Goal: Information Seeking & Learning: Understand process/instructions

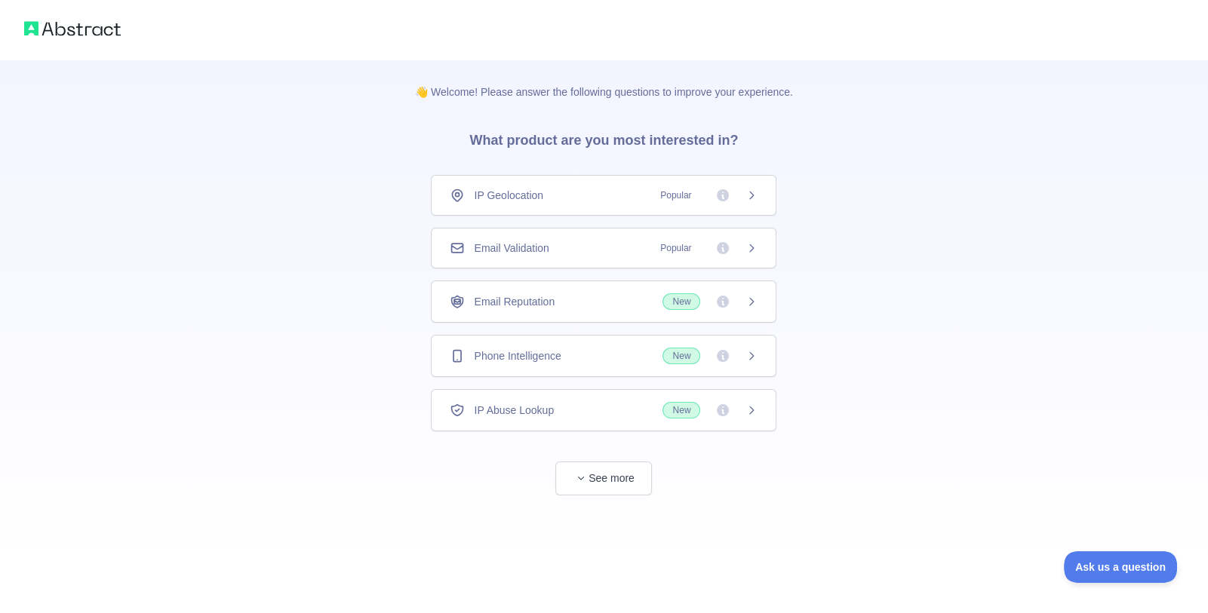
click at [672, 250] on span "Popular" at bounding box center [675, 248] width 49 height 15
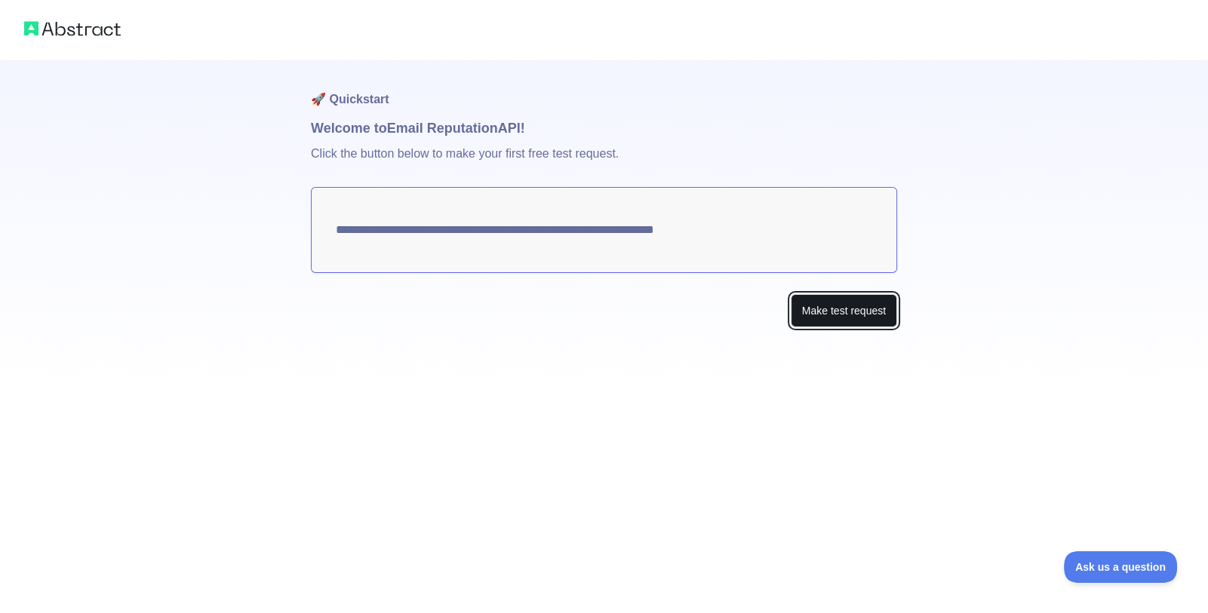
click at [875, 312] on button "Make test request" at bounding box center [844, 311] width 106 height 34
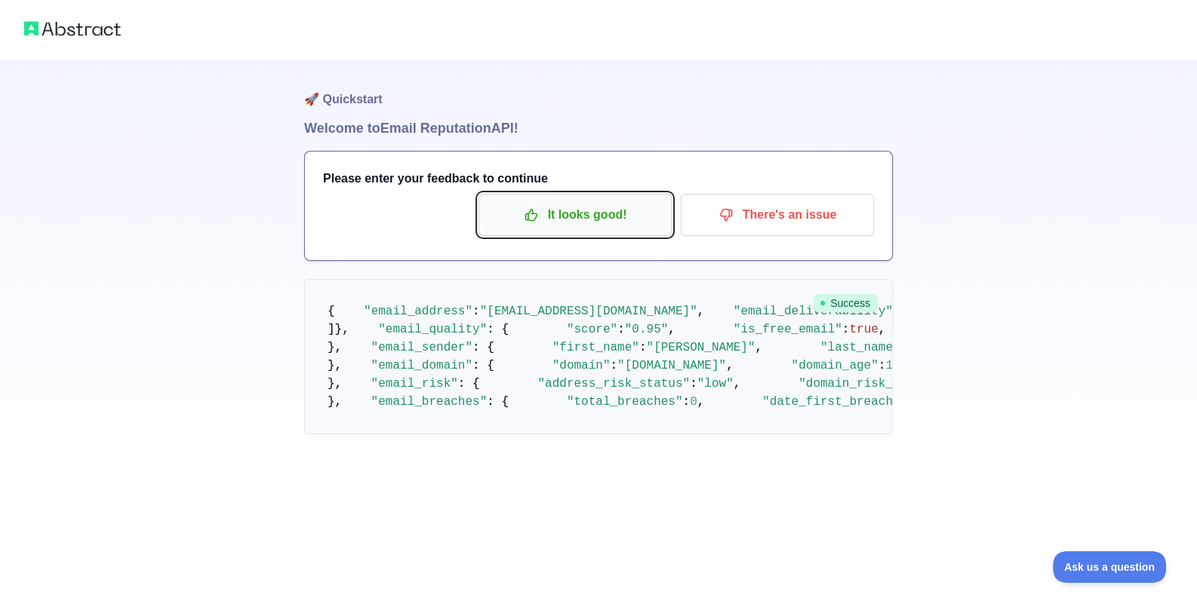
click at [615, 223] on p "It looks good!" at bounding box center [575, 215] width 171 height 26
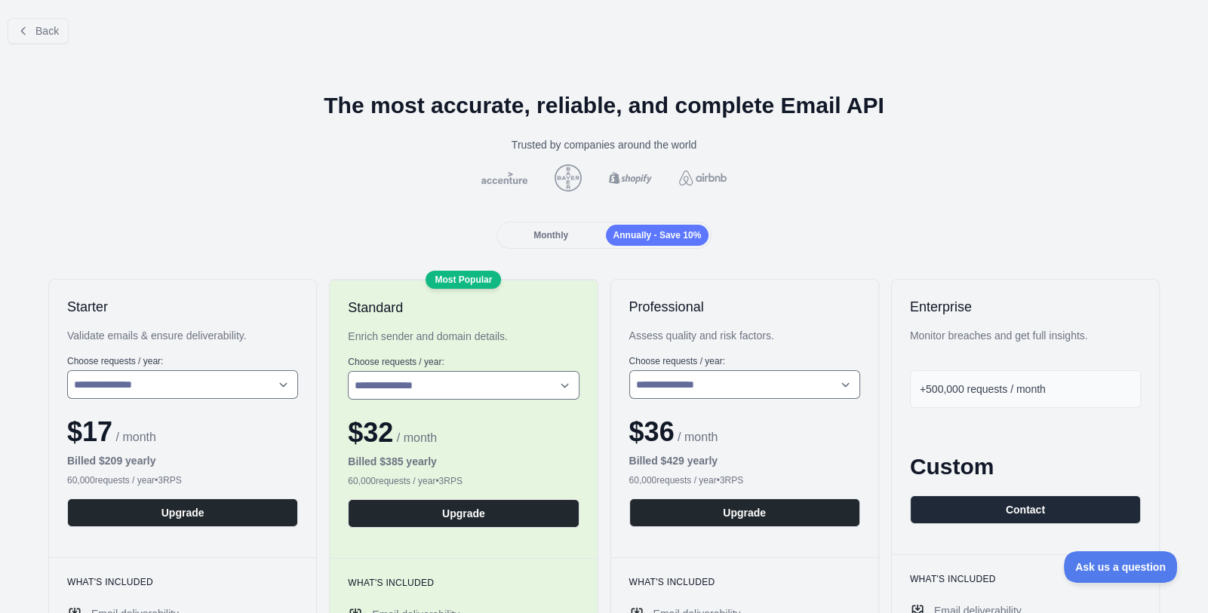
click at [561, 234] on span "Monthly" at bounding box center [551, 235] width 35 height 11
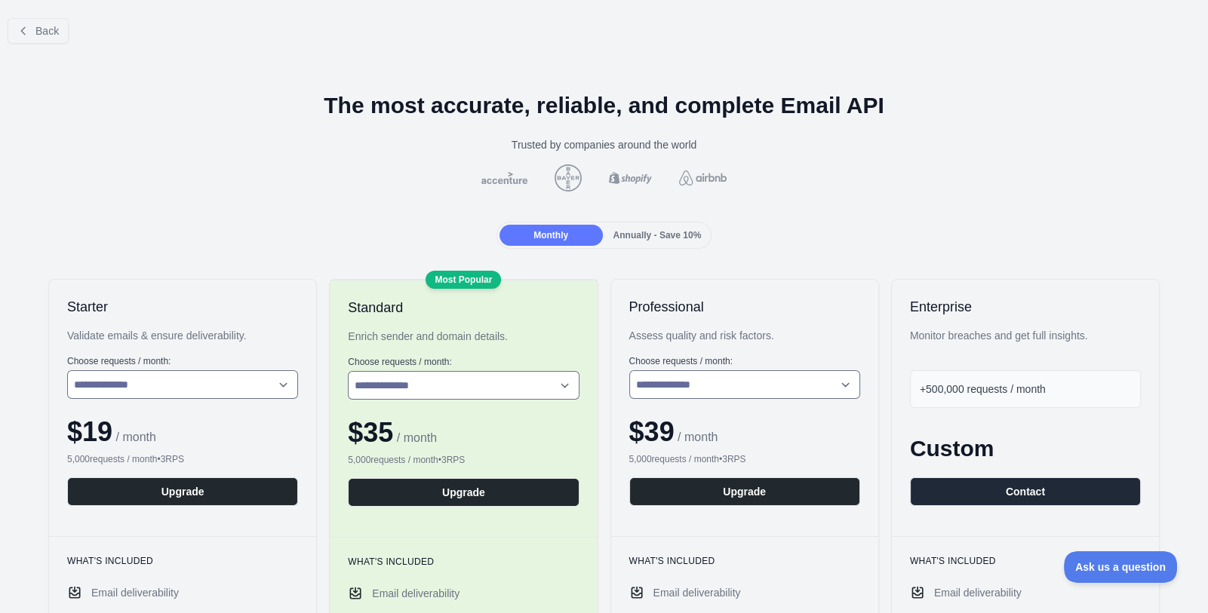
click at [650, 239] on span "Annually - Save 10%" at bounding box center [657, 235] width 88 height 11
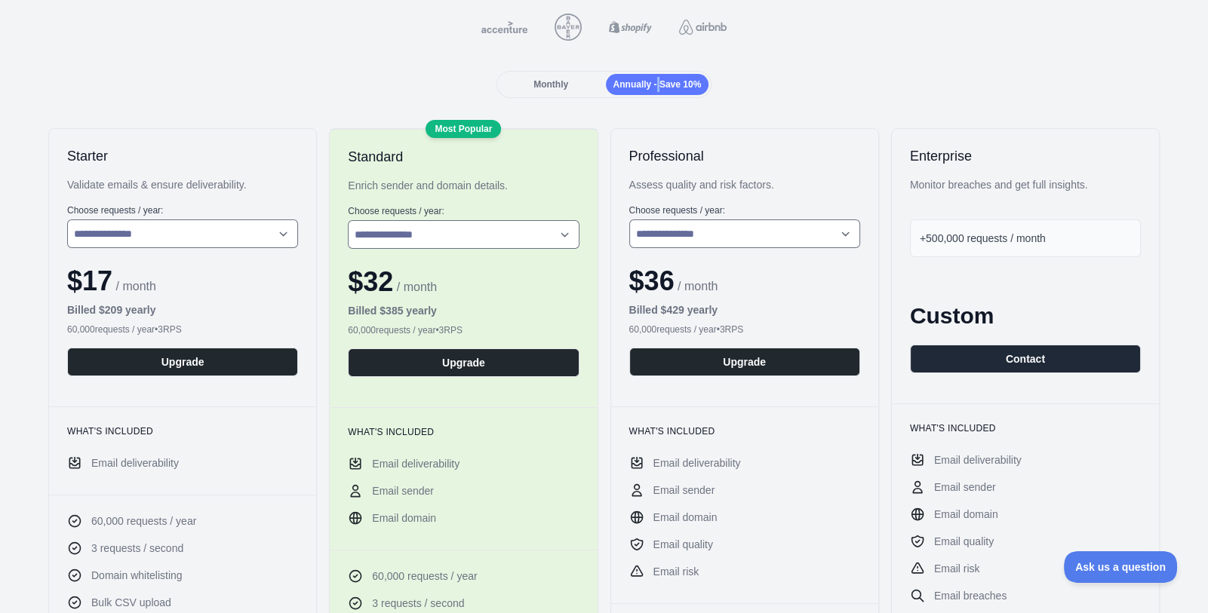
scroll to position [150, 0]
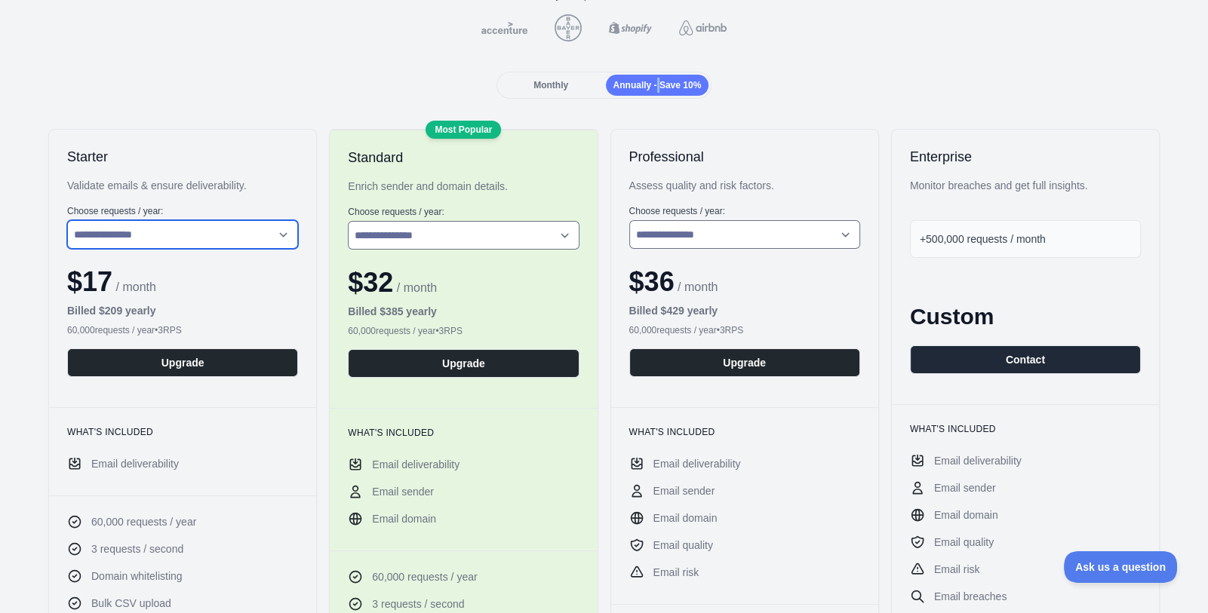
click at [243, 229] on select "**********" at bounding box center [182, 234] width 231 height 29
select select "*"
click at [67, 220] on select "**********" at bounding box center [182, 234] width 231 height 29
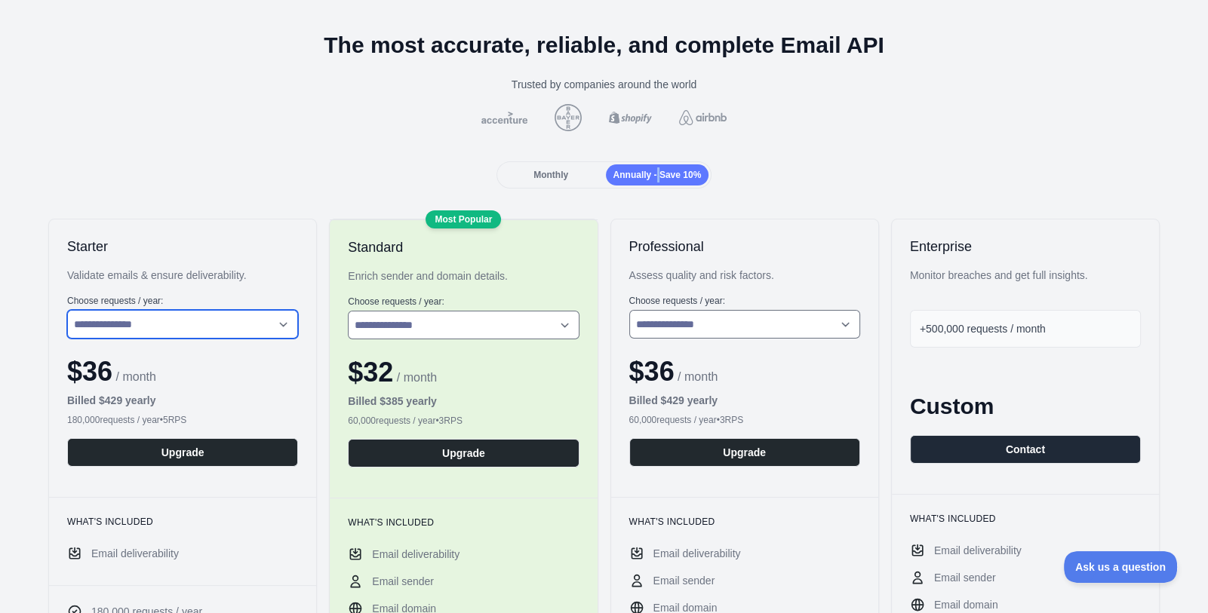
scroll to position [0, 0]
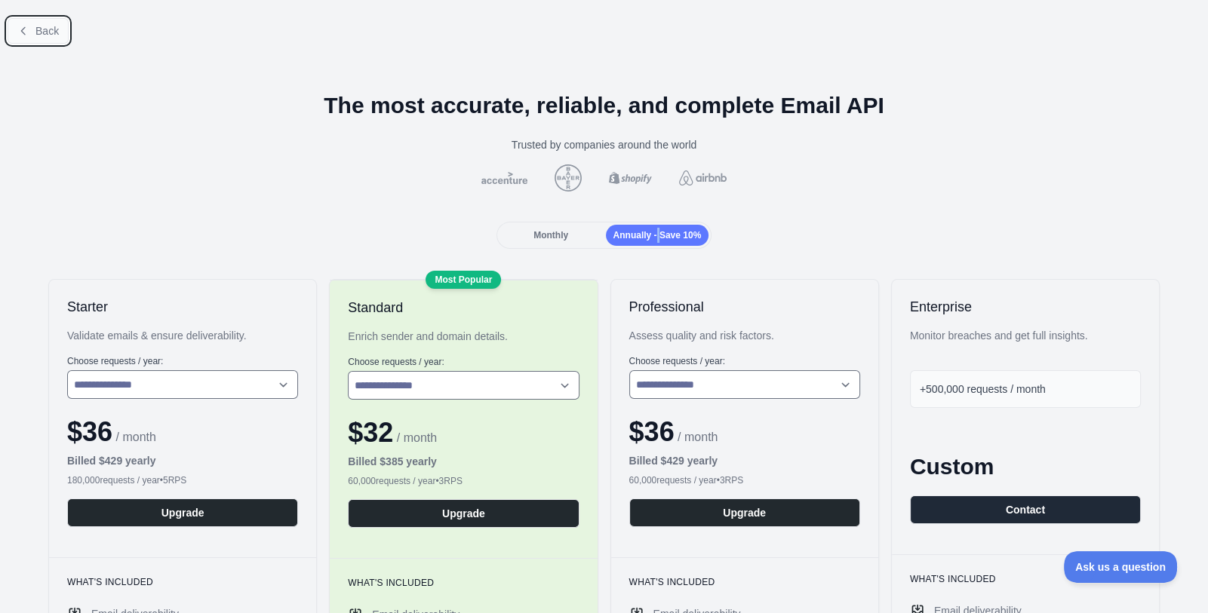
click at [38, 29] on span "Back" at bounding box center [46, 31] width 23 height 12
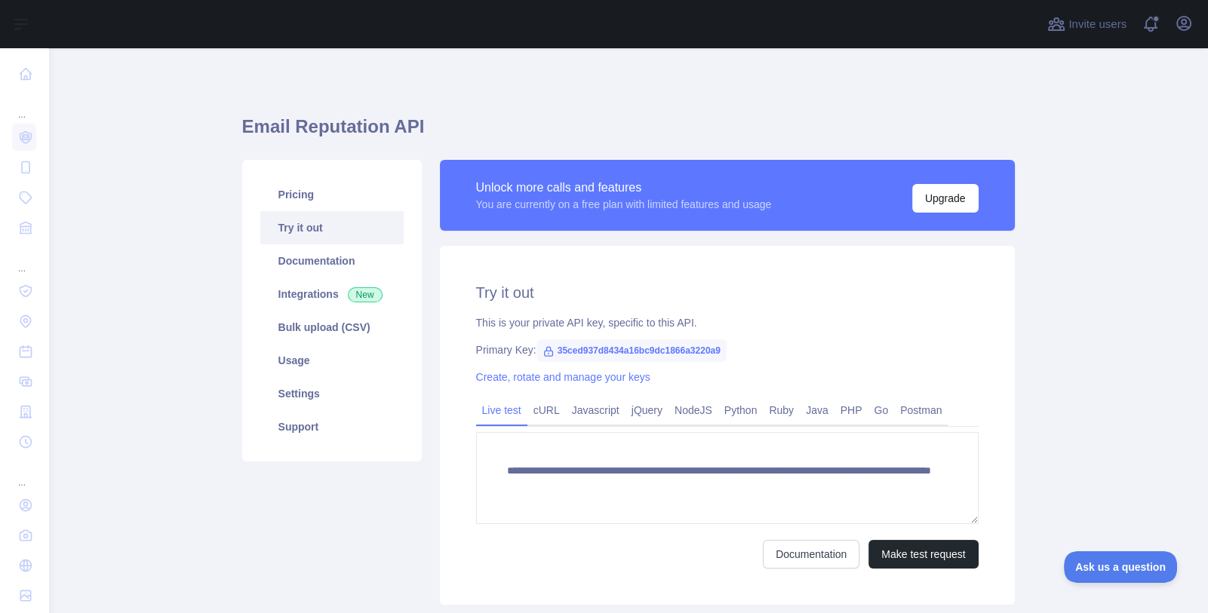
click at [330, 225] on link "Try it out" at bounding box center [331, 227] width 143 height 33
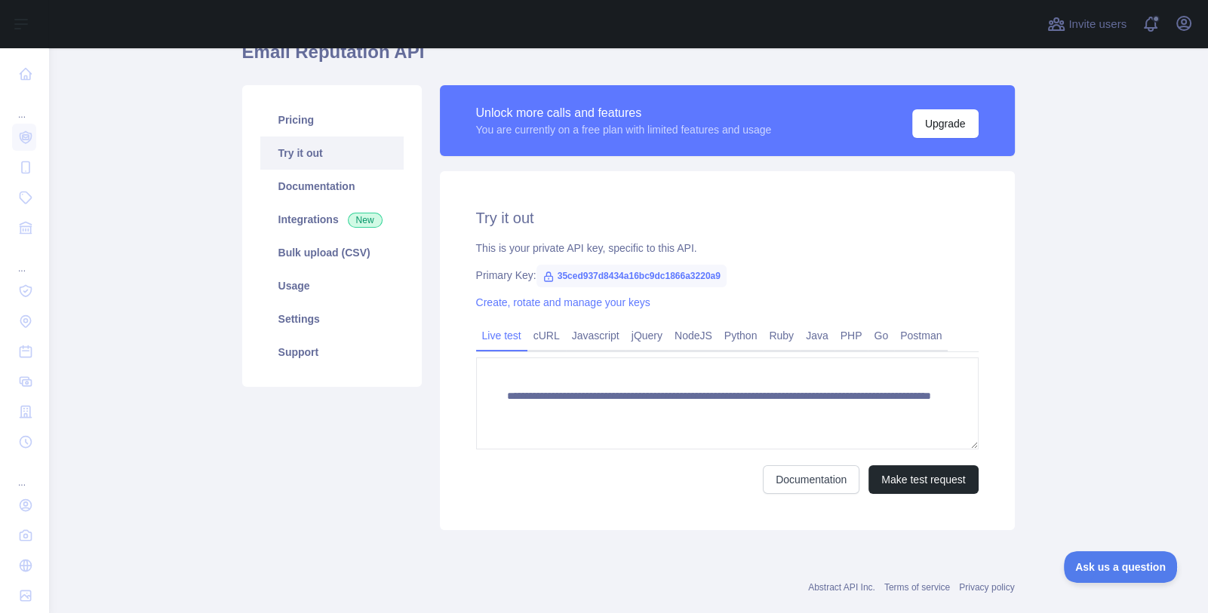
click at [603, 274] on span "35ced937d8434a16bc9dc1866a3220a9" at bounding box center [632, 276] width 190 height 23
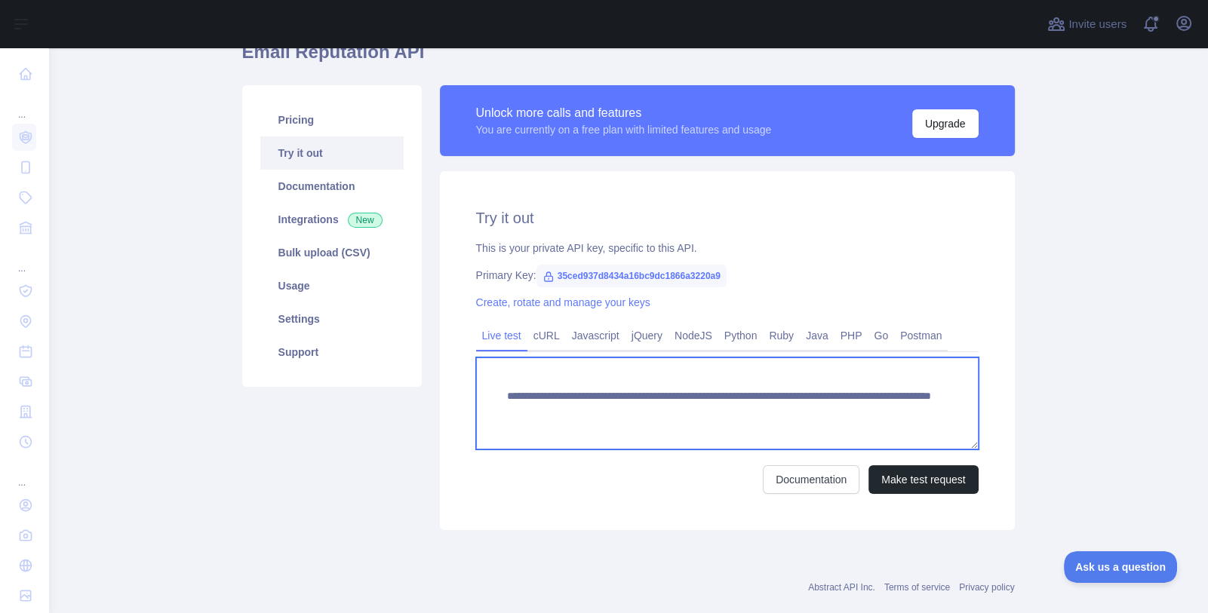
click at [819, 415] on textarea "**********" at bounding box center [727, 404] width 503 height 92
click at [804, 405] on textarea "**********" at bounding box center [727, 404] width 503 height 92
type textarea "**********"
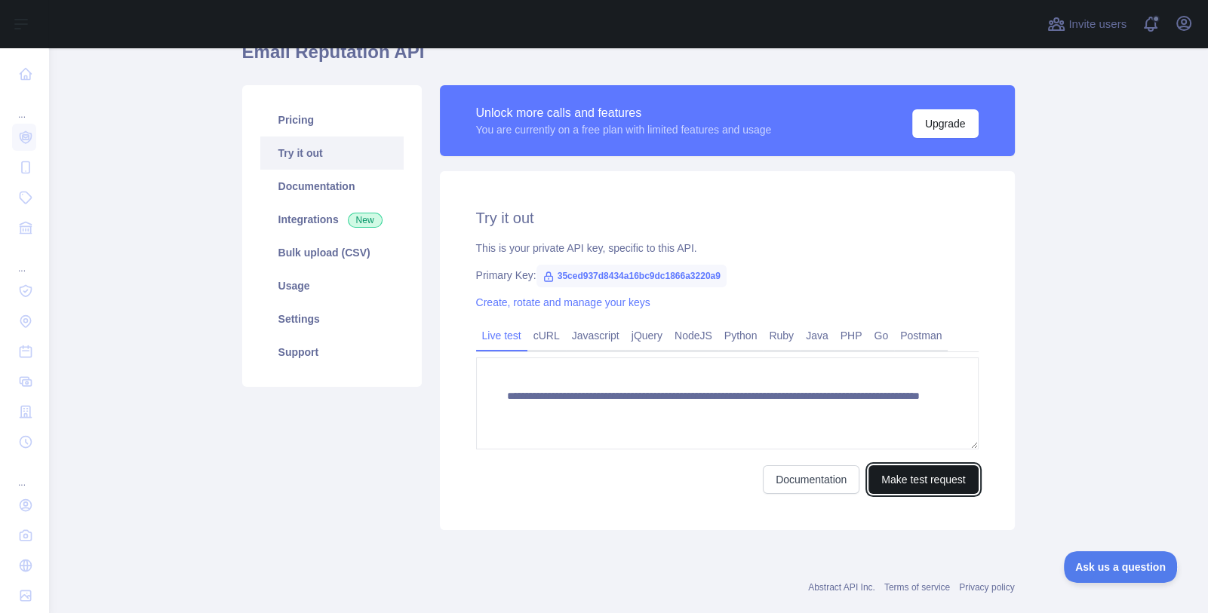
click at [893, 481] on button "Make test request" at bounding box center [923, 480] width 109 height 29
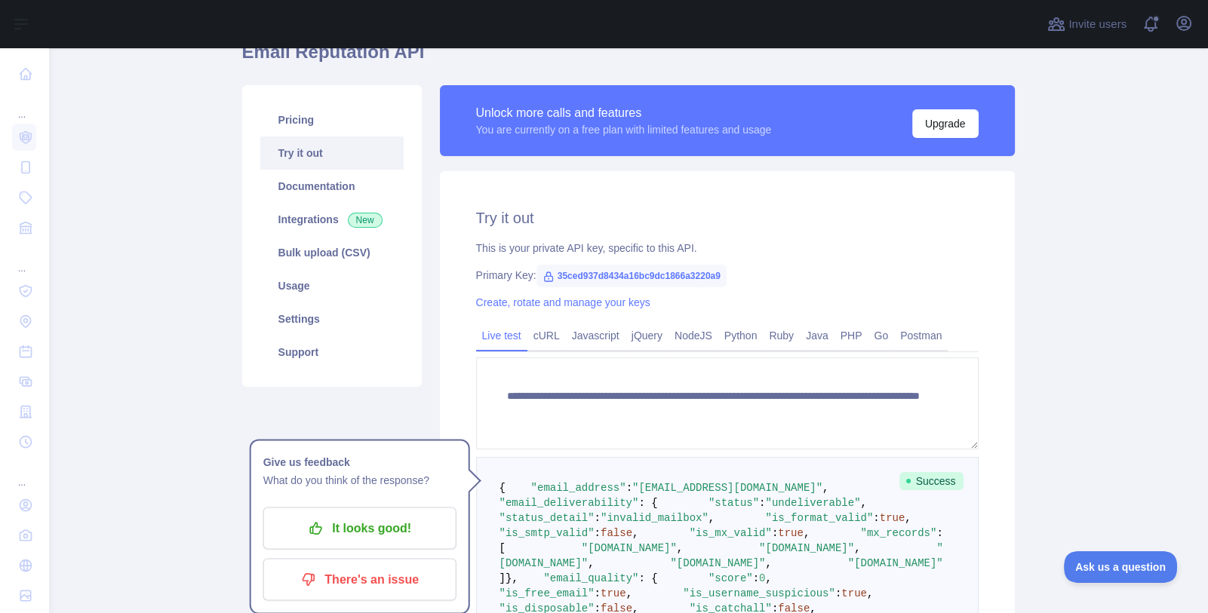
click at [663, 271] on span "35ced937d8434a16bc9dc1866a3220a9" at bounding box center [632, 276] width 190 height 23
copy span "35ced937d8434a16bc9dc1866a3220a9"
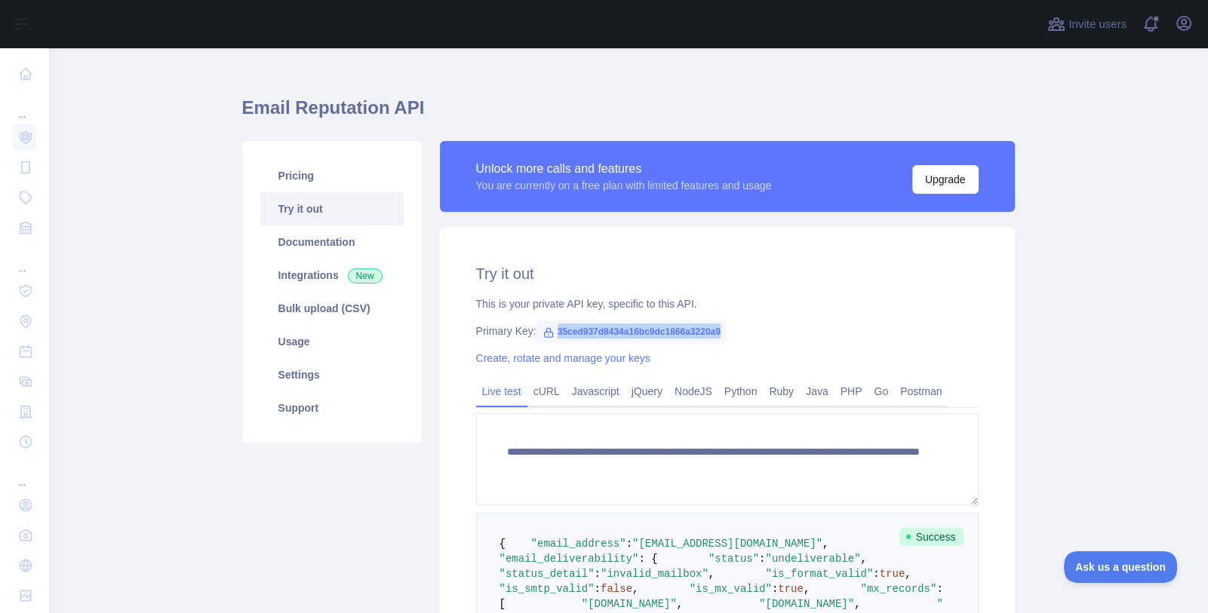
scroll to position [0, 0]
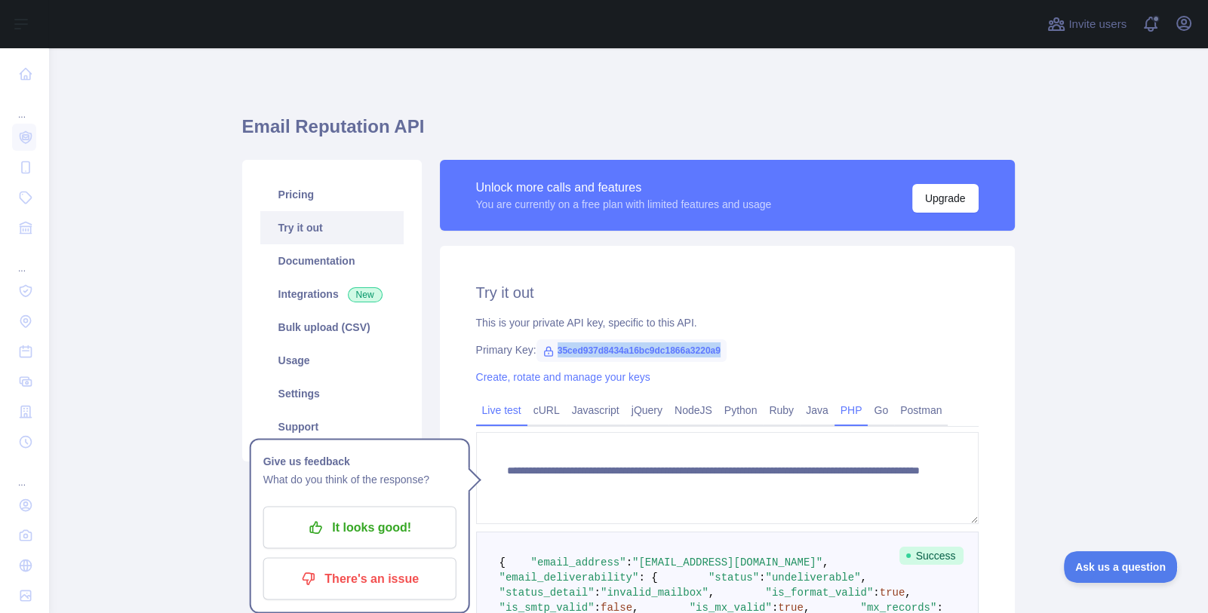
click at [837, 413] on link "PHP" at bounding box center [852, 410] width 34 height 24
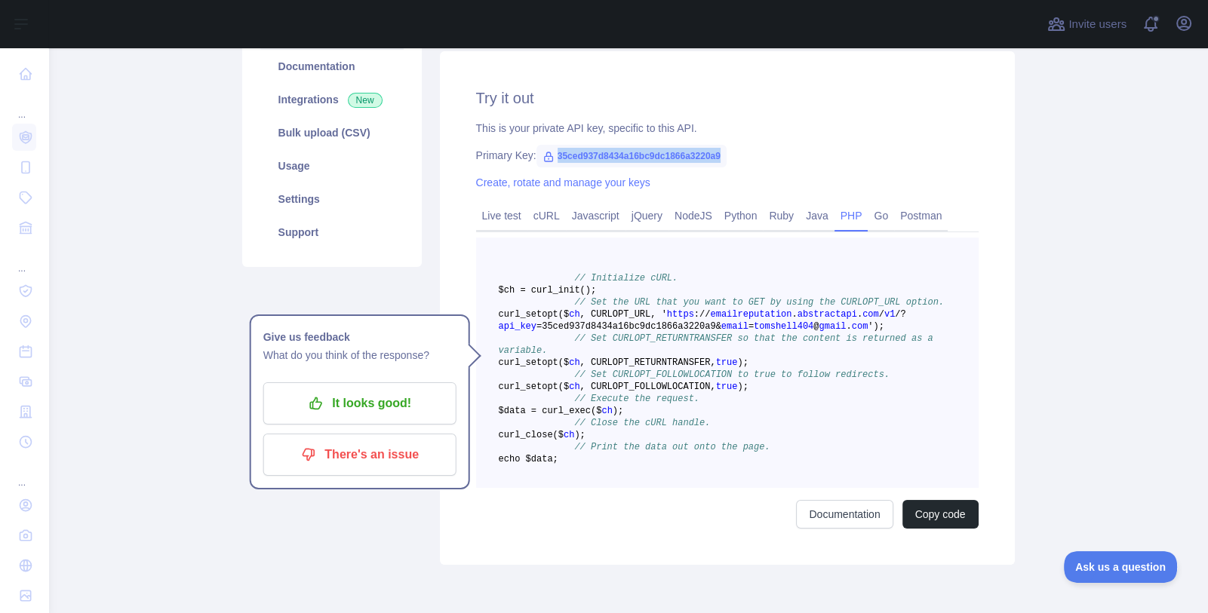
scroll to position [226, 0]
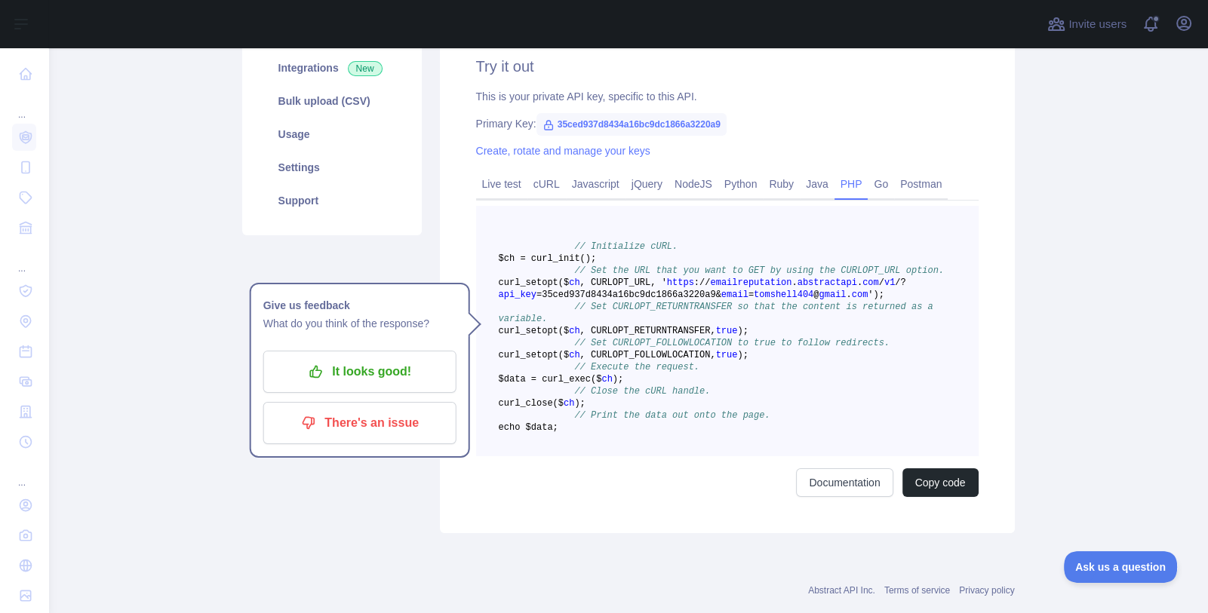
click at [725, 420] on pre "// Initialize cURL. $ch = curl _init() ; // Set the URL that you want to GET by…" at bounding box center [727, 331] width 503 height 251
click at [819, 300] on span "gmail" at bounding box center [832, 295] width 27 height 11
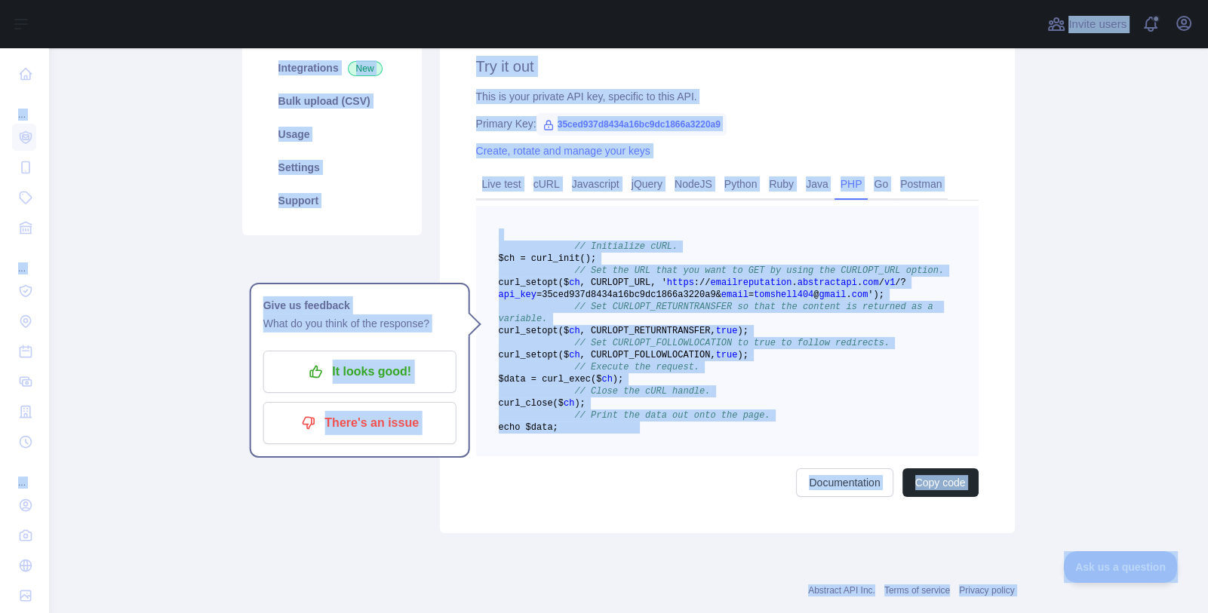
click at [819, 300] on span "gmail" at bounding box center [832, 295] width 27 height 11
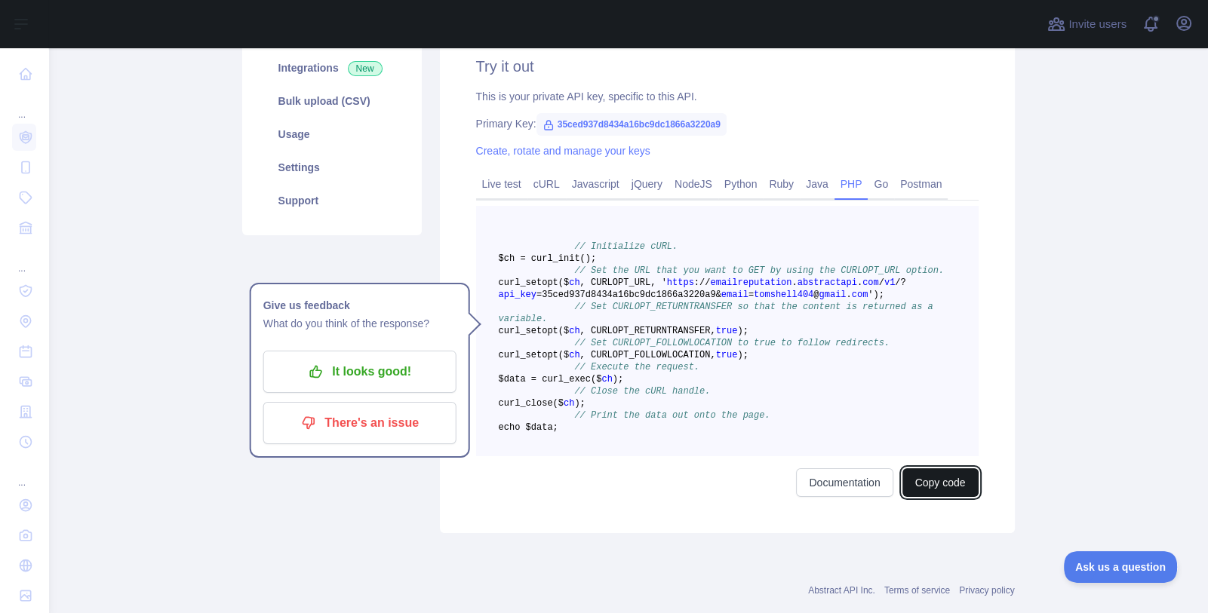
click at [948, 497] on button "Copy code" at bounding box center [941, 483] width 76 height 29
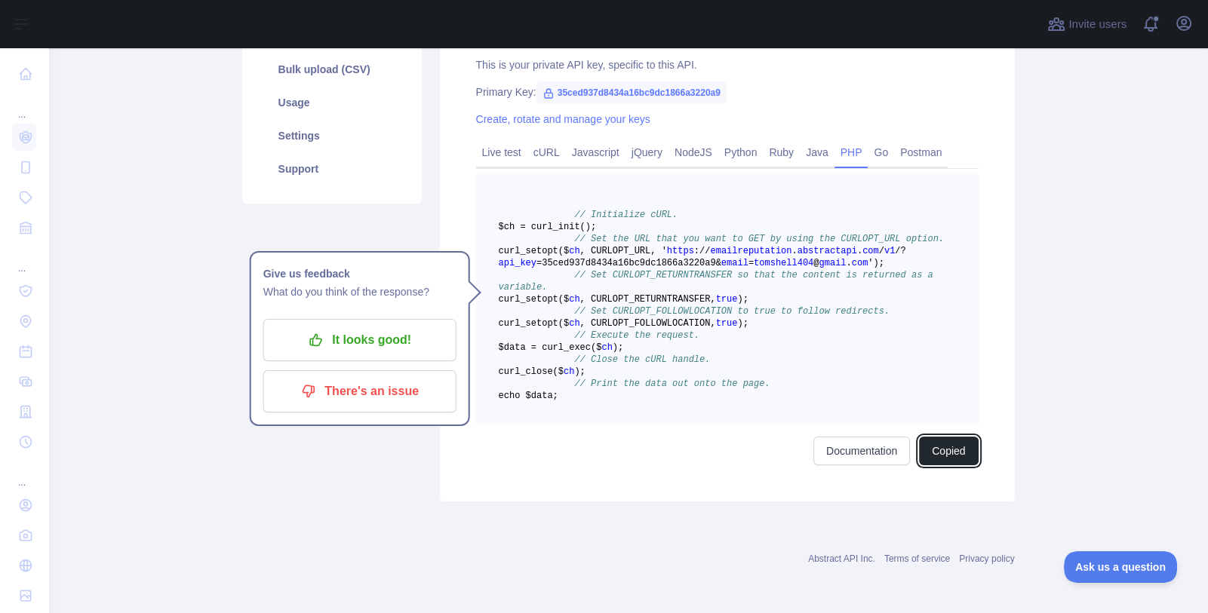
scroll to position [330, 0]
click at [950, 453] on button "Copied" at bounding box center [948, 451] width 59 height 29
click at [942, 444] on button "Copied" at bounding box center [948, 451] width 59 height 29
click at [938, 452] on button "Copied" at bounding box center [948, 451] width 59 height 29
